Goal: Transaction & Acquisition: Purchase product/service

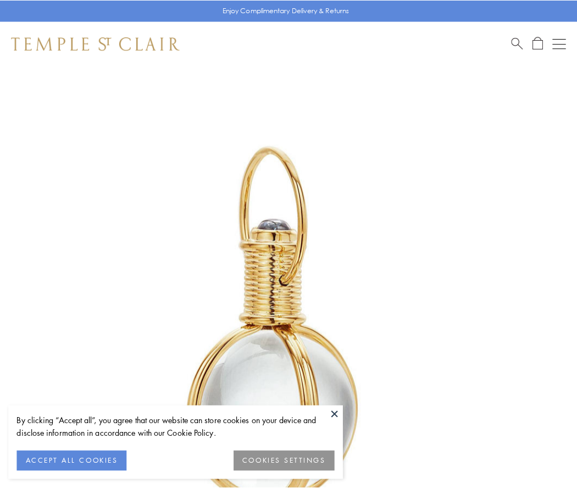
scroll to position [287, 0]
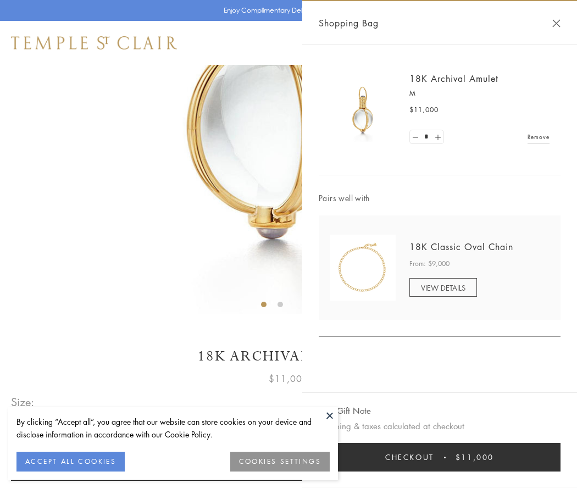
click at [440, 458] on button "Checkout $11,000" at bounding box center [440, 457] width 242 height 29
